Goal: Task Accomplishment & Management: Manage account settings

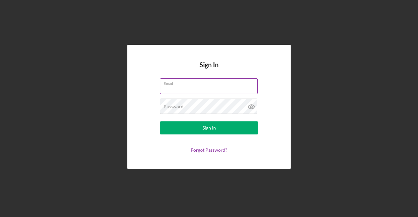
click at [187, 90] on input "Email" at bounding box center [209, 86] width 98 height 16
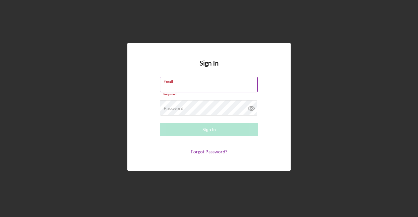
paste input "mailto:[EMAIL_ADDRESS][DOMAIN_NAME]"
click at [169, 87] on input "mailto:[EMAIL_ADDRESS][DOMAIN_NAME]" at bounding box center [209, 85] width 98 height 16
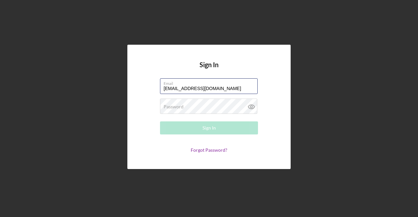
scroll to position [0, 0]
type input "[EMAIL_ADDRESS][DOMAIN_NAME]"
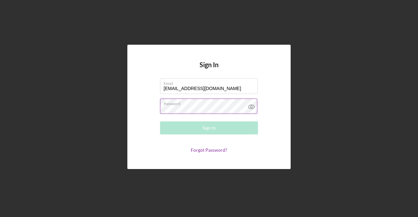
click at [207, 104] on label "Password" at bounding box center [211, 102] width 94 height 7
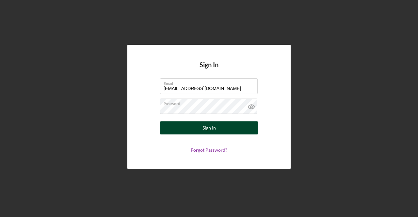
click at [198, 125] on button "Sign In" at bounding box center [209, 128] width 98 height 13
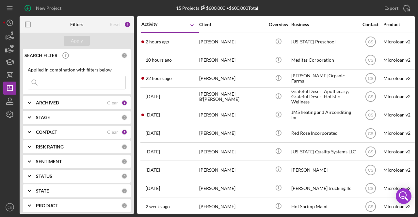
click at [43, 84] on input at bounding box center [76, 82] width 97 height 13
click at [8, 38] on icon "button" at bounding box center [10, 36] width 16 height 16
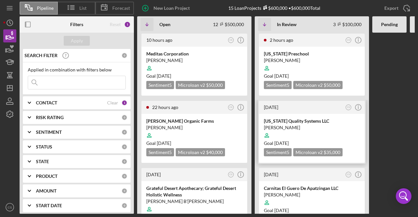
click at [285, 122] on div "[US_STATE] Quality Systems LLC" at bounding box center [312, 121] width 96 height 7
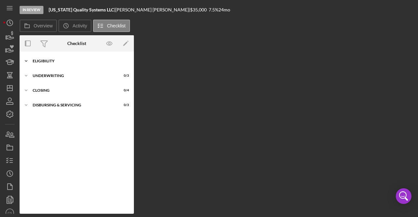
click at [76, 63] on div "Eligibility" at bounding box center [79, 61] width 93 height 4
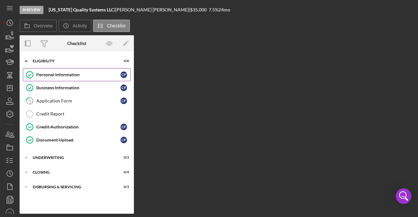
click at [65, 75] on div "Personal Information" at bounding box center [78, 74] width 84 height 5
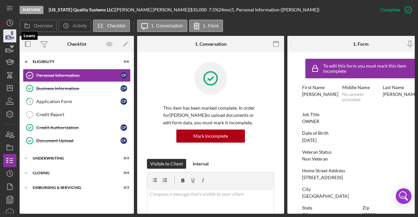
click at [10, 36] on icon "button" at bounding box center [10, 38] width 7 height 4
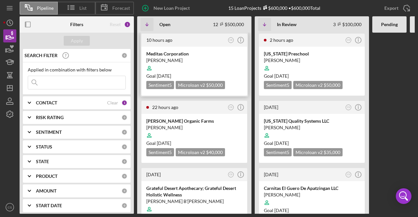
click at [189, 64] on div at bounding box center [194, 68] width 96 height 12
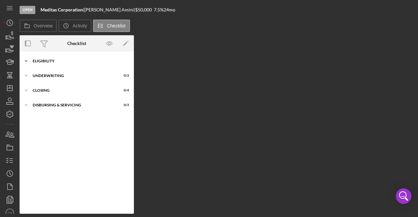
click at [63, 60] on div "Eligibility" at bounding box center [79, 61] width 93 height 4
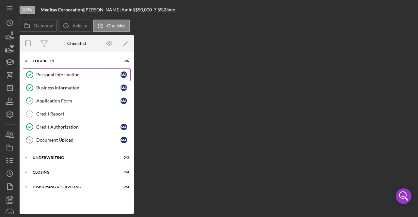
click at [84, 77] on div "Personal Information" at bounding box center [78, 74] width 84 height 5
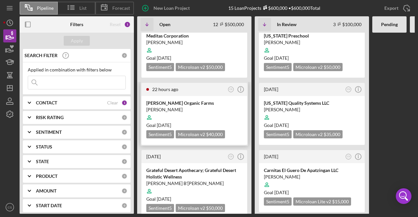
scroll to position [18, 0]
click at [180, 109] on div "[PERSON_NAME]" at bounding box center [194, 110] width 96 height 7
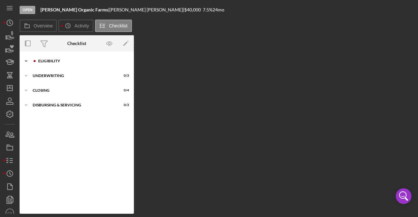
click at [81, 57] on div "Icon/Expander Eligibility 0 / 6" at bounding box center [77, 61] width 114 height 13
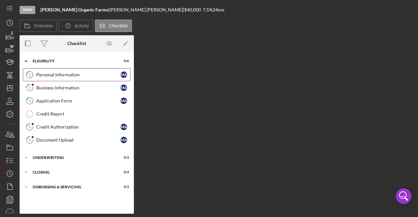
click at [75, 69] on link "1 Personal Information M A" at bounding box center [77, 74] width 108 height 13
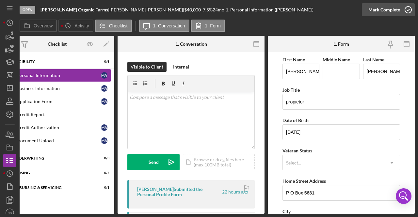
click at [410, 5] on icon "button" at bounding box center [408, 10] width 16 height 16
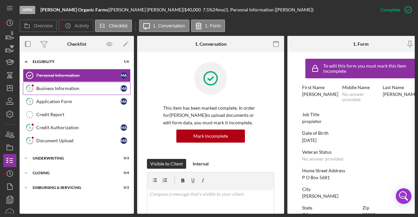
click at [75, 84] on link "2 Business Information M A" at bounding box center [77, 88] width 108 height 13
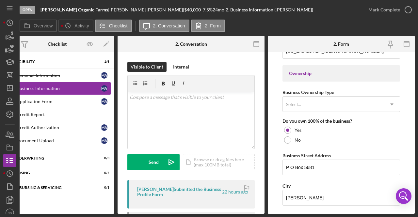
scroll to position [292, 0]
click at [320, 107] on div "Select..." at bounding box center [333, 104] width 101 height 15
click at [391, 83] on div "Business Name [PERSON_NAME] Organic Farms DBA Business Start Date [DATE] Legal …" at bounding box center [342, 119] width 118 height 710
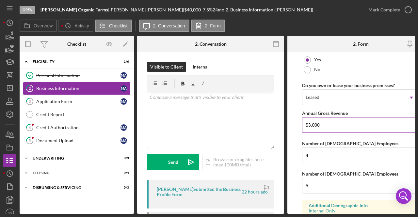
scroll to position [523, 0]
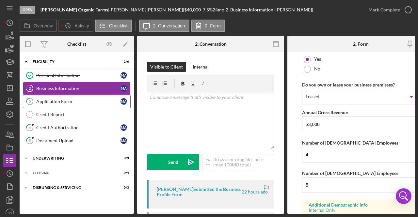
click at [102, 102] on div "Application Form" at bounding box center [78, 101] width 84 height 5
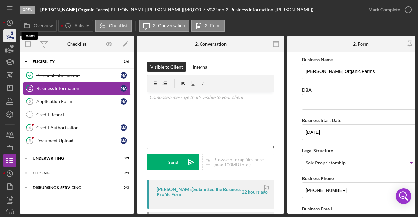
click at [8, 35] on icon "button" at bounding box center [10, 36] width 16 height 16
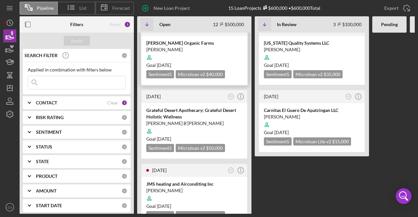
scroll to position [78, 0]
click at [174, 118] on div "Grateful Desert Apothecary; Grateful Desert Holistic Wellness" at bounding box center [194, 113] width 96 height 13
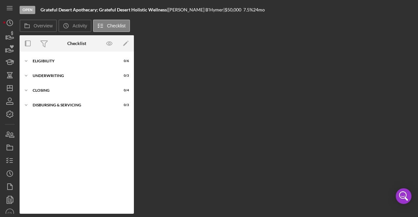
click at [66, 52] on div "Icon/Expander Eligibility 0 / 6 Icon/Expander Underwriting 0 / 3 Icon/Expander …" at bounding box center [77, 133] width 114 height 162
click at [55, 55] on div "Icon/Expander Eligibility 0 / 6 Icon/Expander Underwriting 0 / 3 Icon/Expander …" at bounding box center [77, 133] width 114 height 162
click at [45, 58] on div "Icon/Expander Eligibility 0 / 6" at bounding box center [77, 61] width 114 height 13
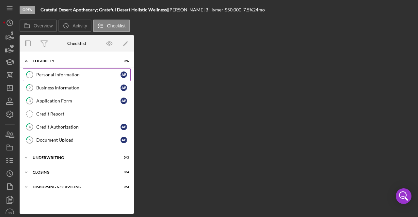
click at [54, 78] on link "1 Personal Information A B" at bounding box center [77, 74] width 108 height 13
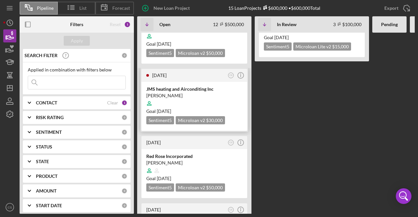
scroll to position [204, 0]
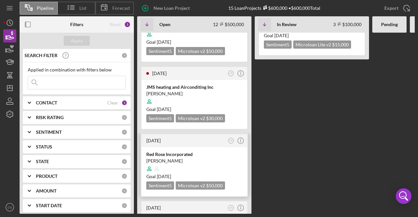
click at [179, 151] on div "Red Rose Incorporated" at bounding box center [194, 154] width 96 height 7
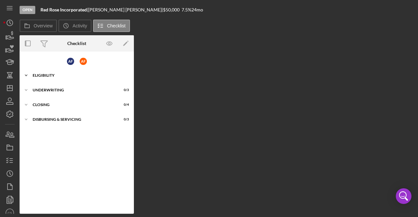
click at [64, 77] on div "Icon/Expander Eligibility 1 / 8" at bounding box center [77, 75] width 114 height 13
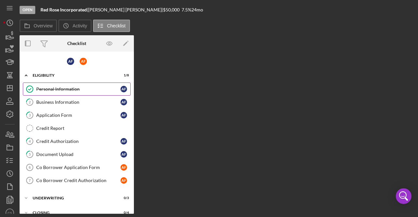
click at [65, 88] on div "Personal Information" at bounding box center [78, 89] width 84 height 5
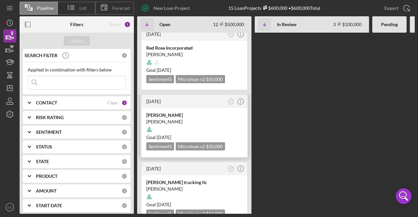
scroll to position [319, 0]
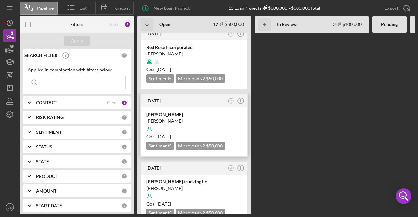
click at [177, 111] on div "[PERSON_NAME]" at bounding box center [194, 114] width 96 height 7
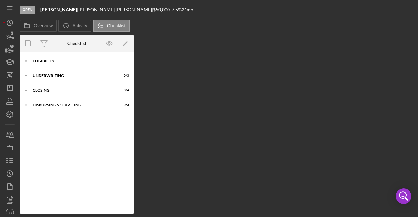
click at [68, 60] on div "Eligibility" at bounding box center [79, 61] width 93 height 4
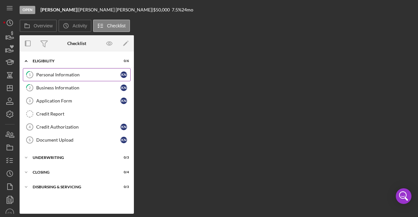
click at [60, 79] on link "1 Personal Information K N" at bounding box center [77, 74] width 108 height 13
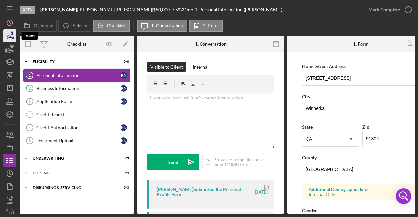
click at [7, 37] on polygon "button" at bounding box center [6, 37] width 1 height 3
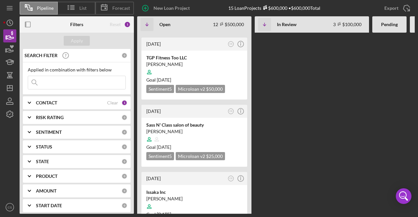
scroll to position [635, 0]
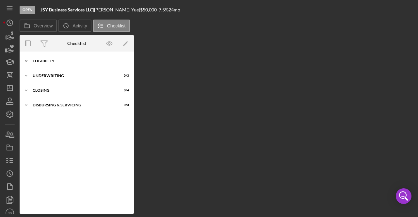
click at [50, 62] on div "Eligibility" at bounding box center [79, 61] width 93 height 4
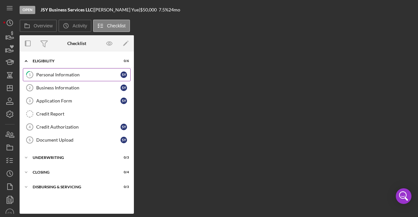
click at [74, 74] on div "Personal Information" at bounding box center [78, 74] width 84 height 5
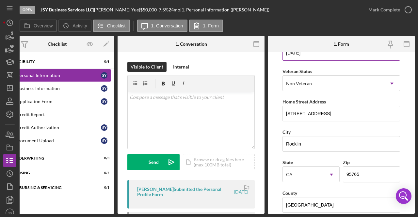
scroll to position [91, 0]
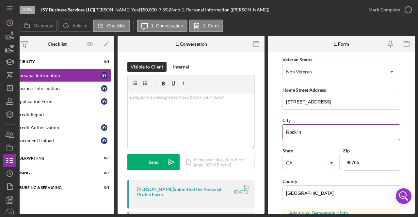
click at [317, 132] on input "Rocklin" at bounding box center [342, 132] width 118 height 16
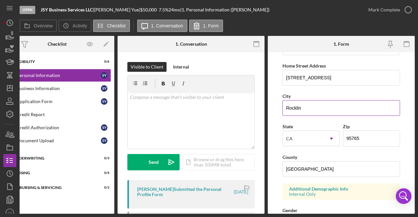
scroll to position [116, 0]
drag, startPoint x: 330, startPoint y: 107, endPoint x: 279, endPoint y: 109, distance: 51.6
click at [279, 109] on form "First Name [PERSON_NAME] Middle Name Business Services Last Name [PERSON_NAME] …" at bounding box center [341, 133] width 147 height 162
drag, startPoint x: 40, startPoint y: 9, endPoint x: 95, endPoint y: 11, distance: 55.2
click at [95, 11] on div "Open JSY Business Services LLC | [PERSON_NAME] | $50,000 $50,000 7.5 % 24 mo | …" at bounding box center [191, 10] width 342 height 20
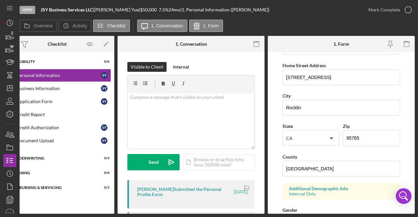
copy div "JSY Business Services LLC"
click at [104, 8] on div "[PERSON_NAME] |" at bounding box center [117, 9] width 46 height 5
drag, startPoint x: 116, startPoint y: 10, endPoint x: 89, endPoint y: 10, distance: 26.5
click at [89, 10] on div "JSY Business Services LLC | [PERSON_NAME] | $50,000 $50,000 7.5 % 24 mo | 1. Pe…" at bounding box center [155, 9] width 229 height 5
click at [89, 10] on b "JSY Business Services LLC" at bounding box center [67, 10] width 52 height 6
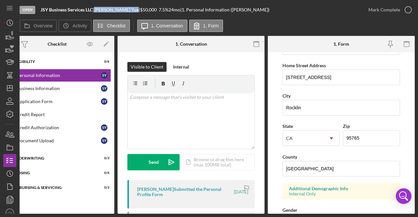
drag, startPoint x: 99, startPoint y: 10, endPoint x: 117, endPoint y: 12, distance: 18.4
click at [117, 12] on div "[PERSON_NAME] |" at bounding box center [117, 9] width 46 height 5
copy div "[PERSON_NAME]"
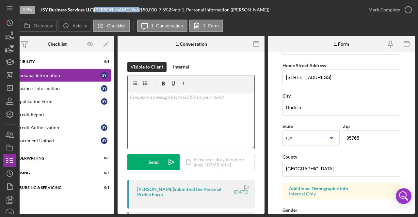
scroll to position [0, 0]
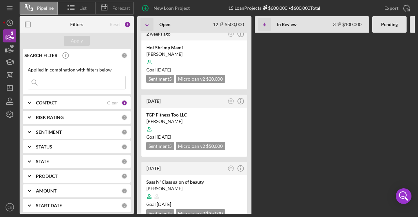
scroll to position [635, 0]
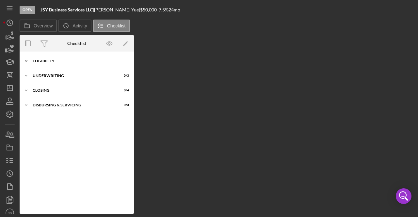
click at [78, 66] on div "Icon/Expander Eligibility 0 / 6" at bounding box center [77, 61] width 114 height 13
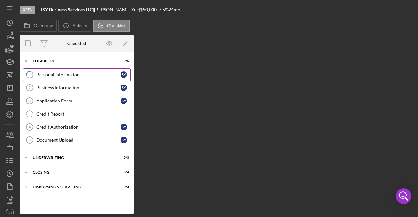
click at [73, 73] on div "Personal Information" at bounding box center [78, 74] width 84 height 5
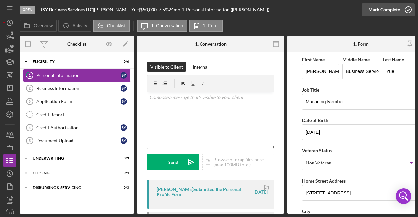
click at [412, 10] on icon "button" at bounding box center [408, 10] width 16 height 16
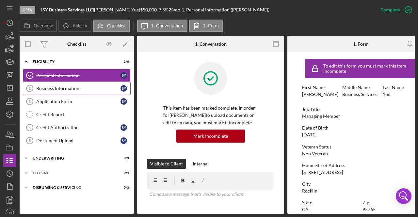
click at [86, 86] on div "Business Information" at bounding box center [78, 88] width 84 height 5
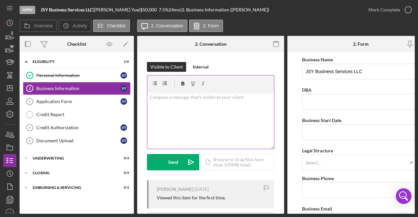
scroll to position [0, 20]
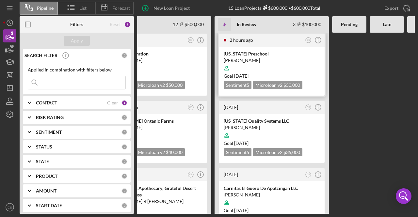
scroll to position [0, 58]
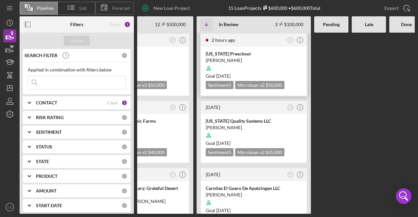
click at [268, 59] on div "[PERSON_NAME]" at bounding box center [254, 60] width 96 height 7
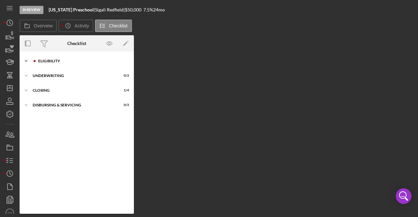
click at [57, 61] on div "Eligibility" at bounding box center [82, 61] width 88 height 4
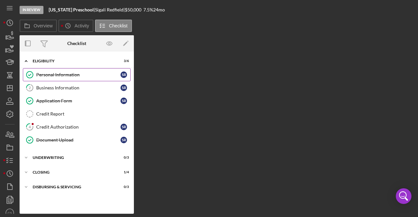
click at [84, 78] on link "Personal Information Personal Information S R" at bounding box center [77, 74] width 108 height 13
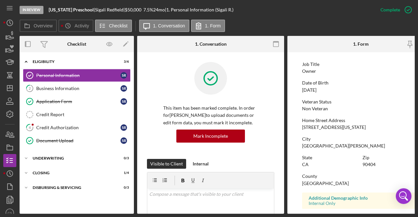
scroll to position [50, 0]
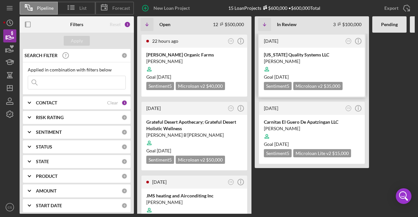
scroll to position [78, 0]
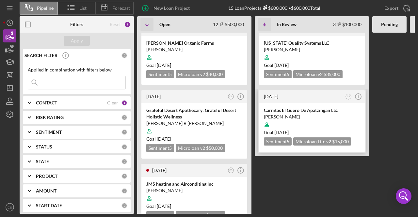
click at [304, 114] on div "[PERSON_NAME]" at bounding box center [312, 117] width 96 height 7
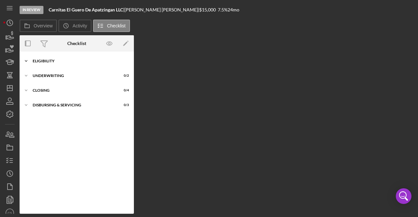
click at [62, 62] on div "Eligibility" at bounding box center [79, 61] width 93 height 4
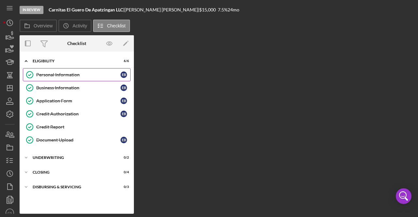
click at [66, 73] on div "Personal Information" at bounding box center [78, 74] width 84 height 5
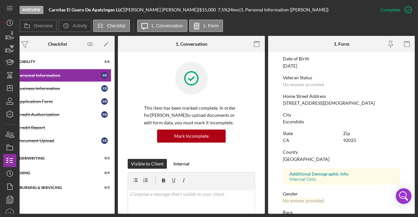
scroll to position [75, 0]
